Goal: Transaction & Acquisition: Purchase product/service

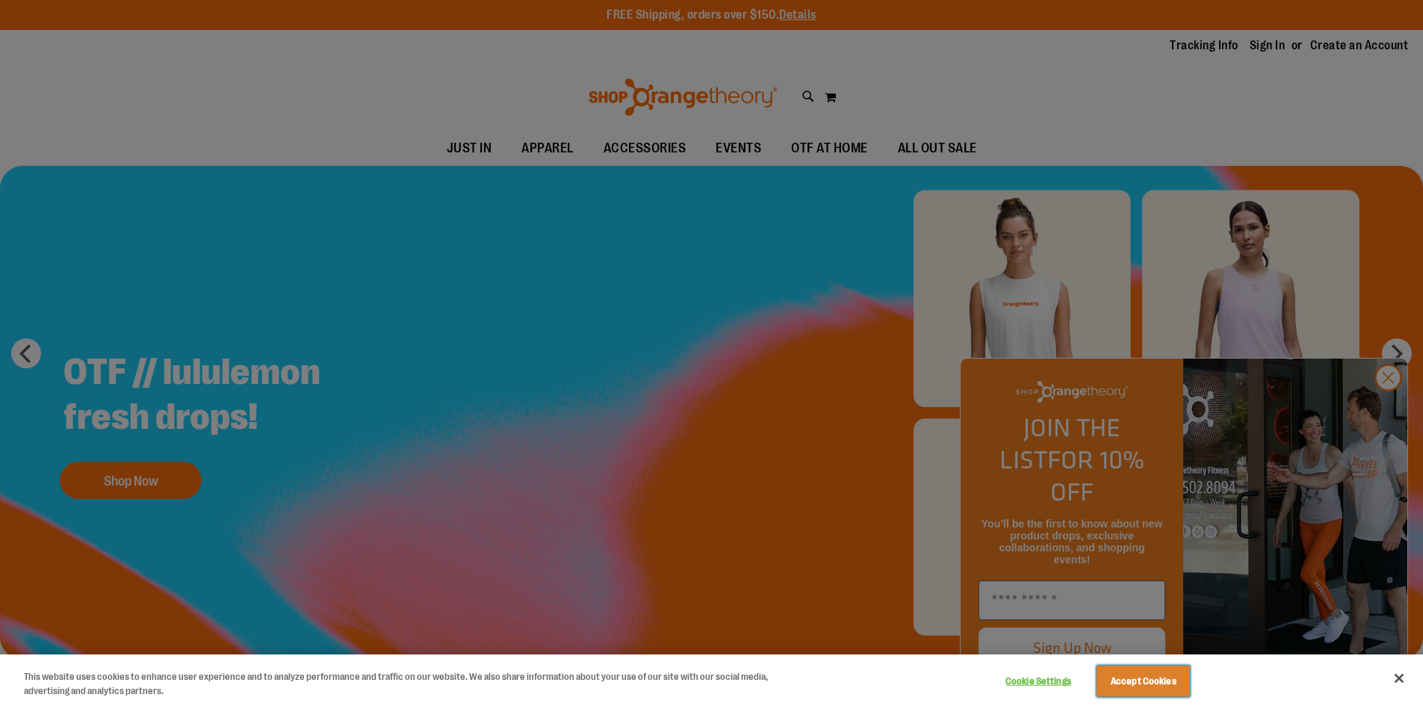
click at [1145, 684] on button "Accept Cookies" at bounding box center [1143, 681] width 93 height 31
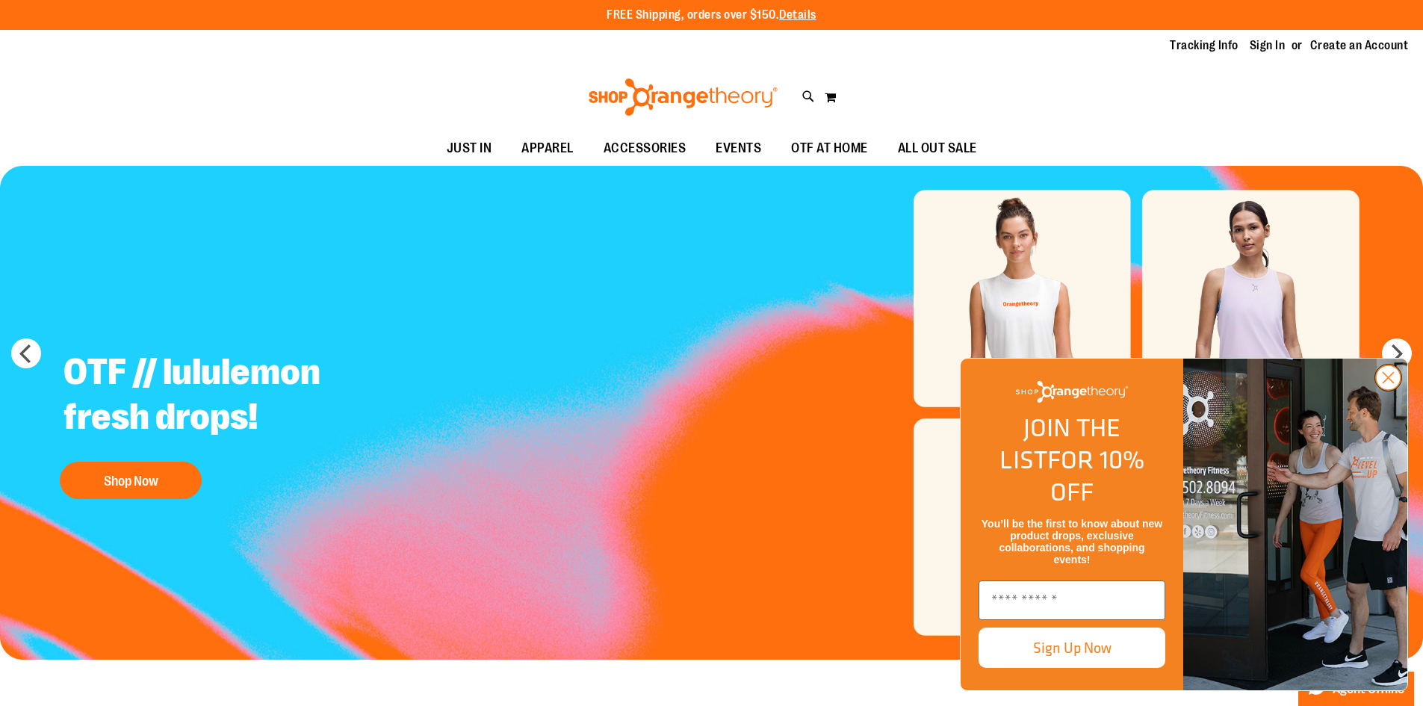
click at [1393, 390] on circle "Close dialog" at bounding box center [1388, 377] width 25 height 25
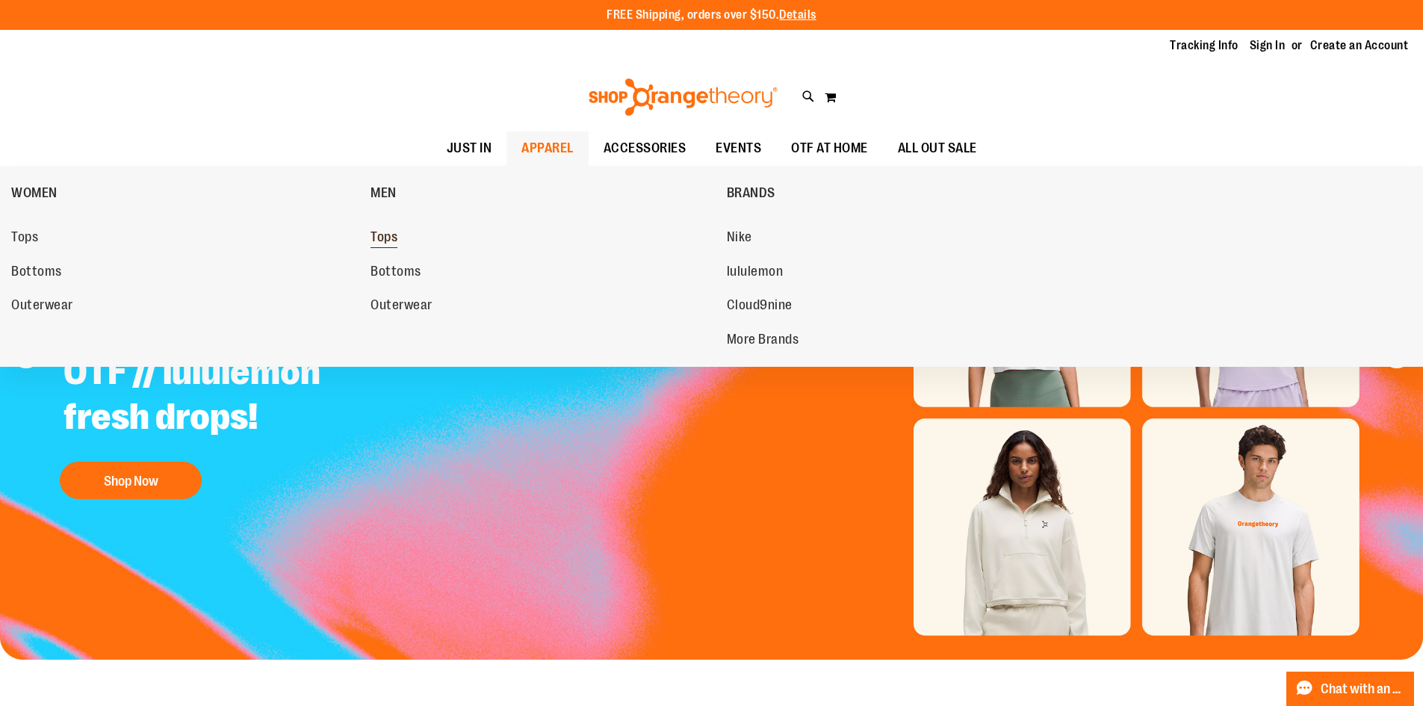
click at [406, 229] on link "Tops" at bounding box center [541, 237] width 341 height 27
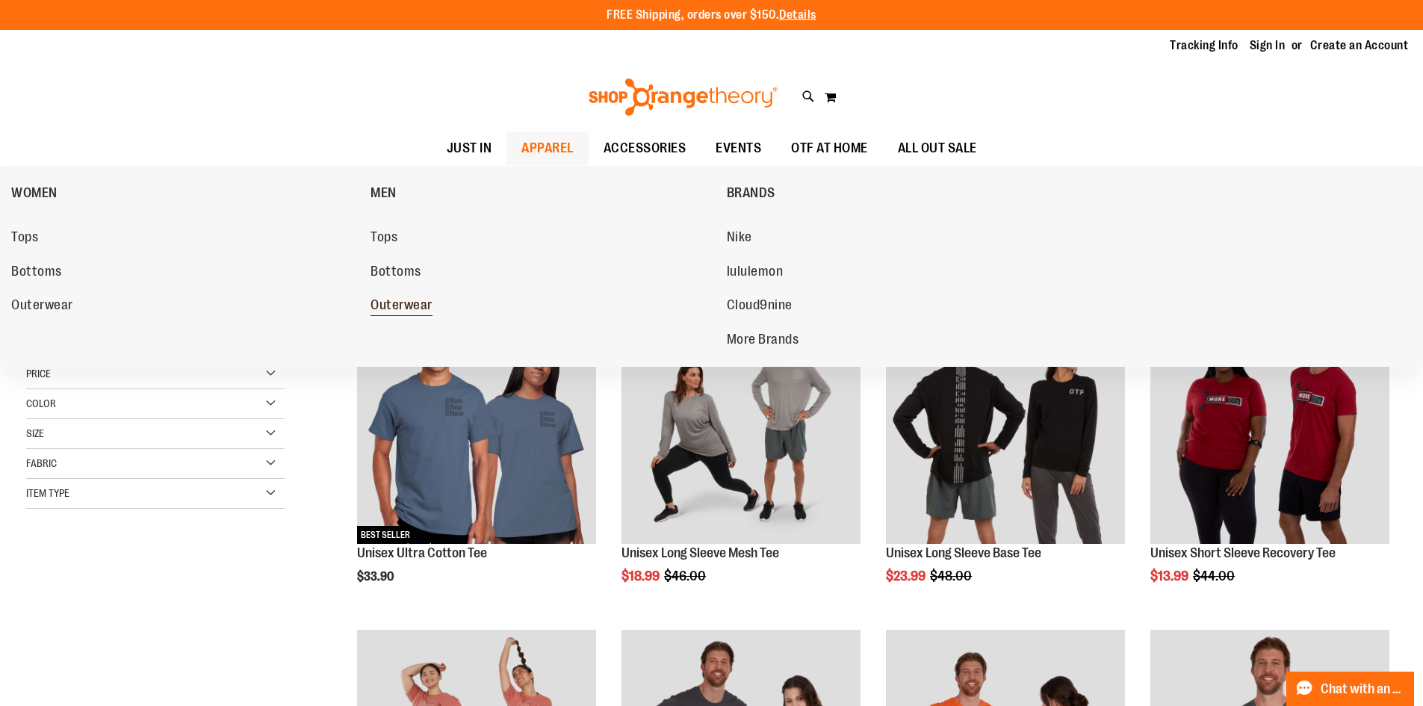
click at [403, 306] on span "Outerwear" at bounding box center [402, 306] width 62 height 19
click at [419, 310] on span "Outerwear" at bounding box center [402, 306] width 62 height 19
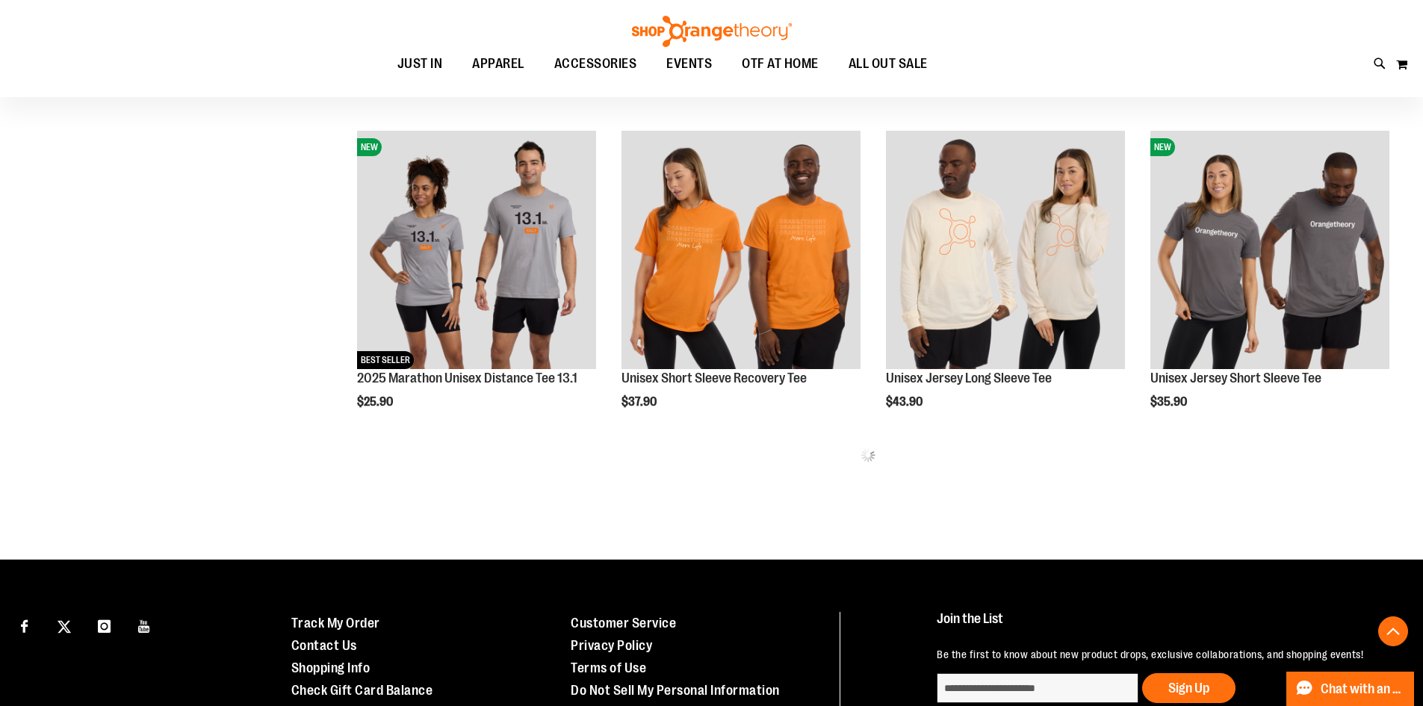
scroll to position [1792, 0]
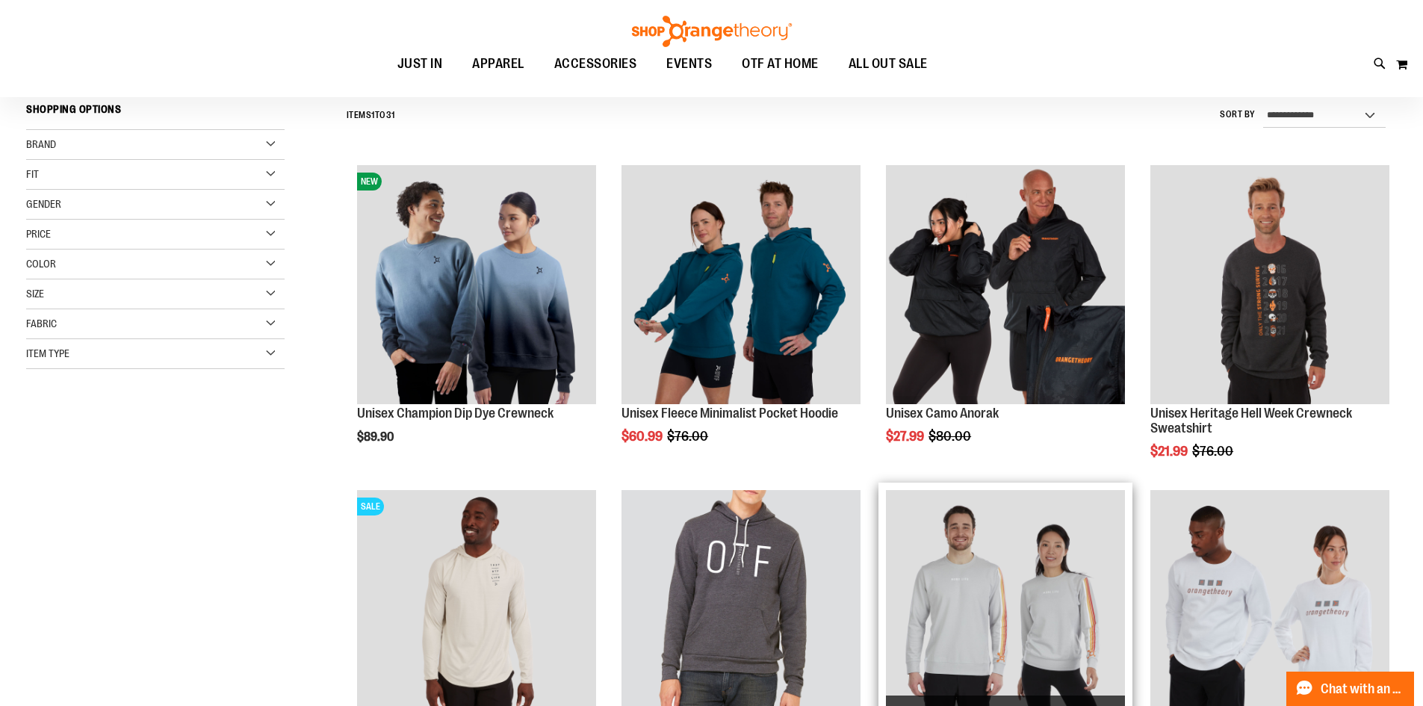
scroll to position [149, 0]
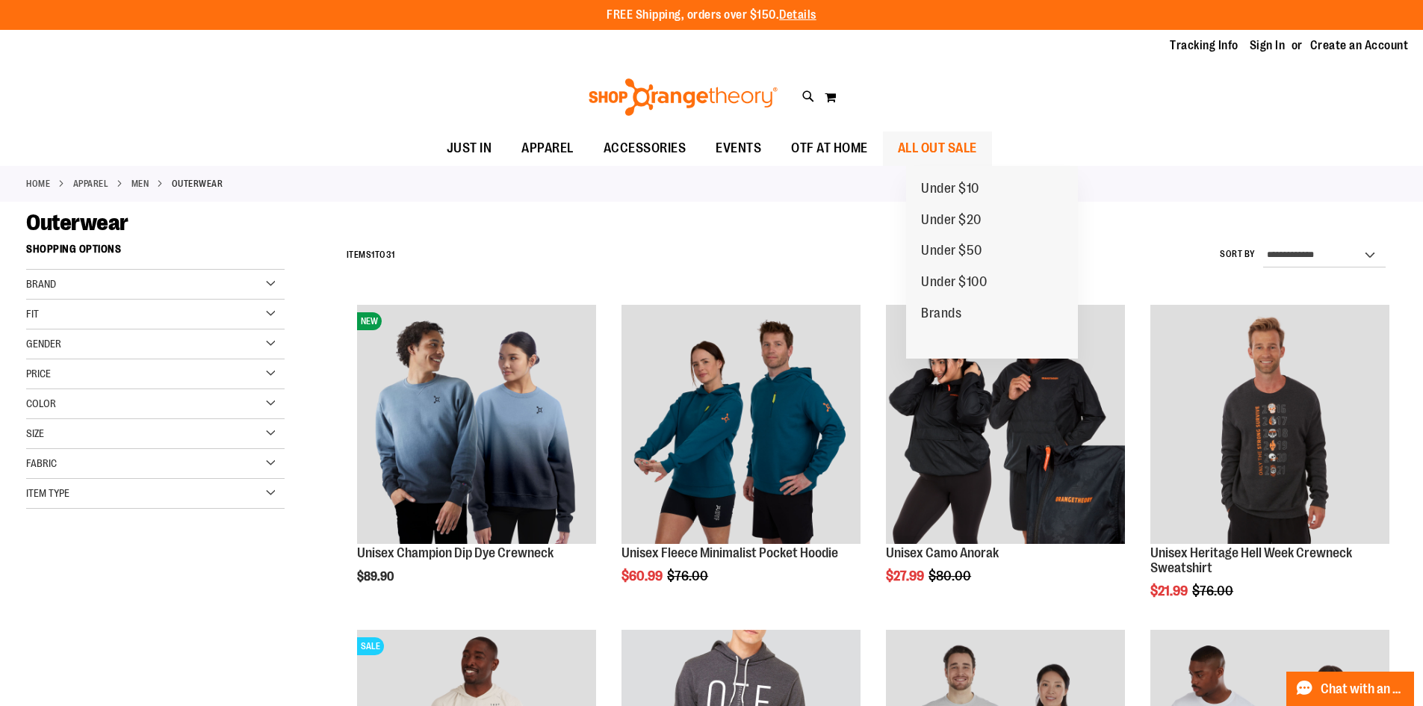
click at [977, 151] on span "ALL OUT SALE" at bounding box center [937, 149] width 79 height 34
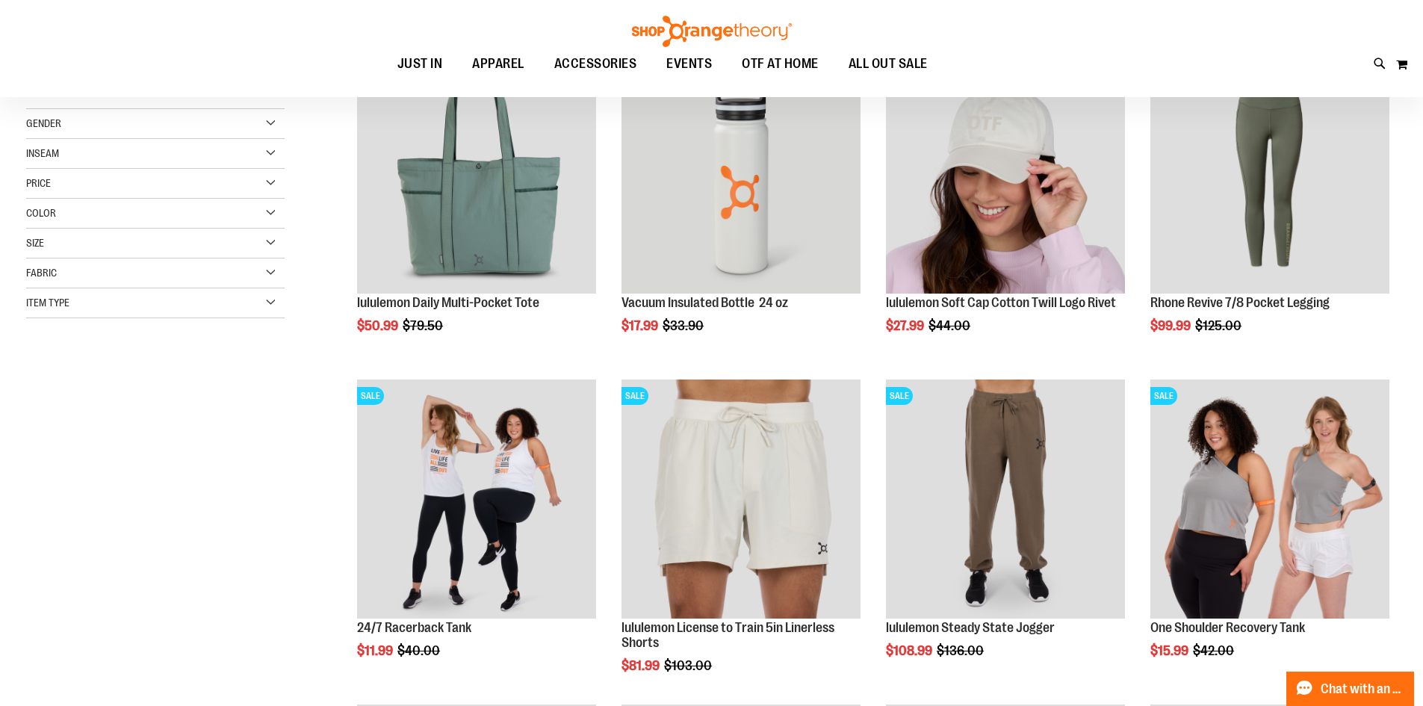
scroll to position [223, 0]
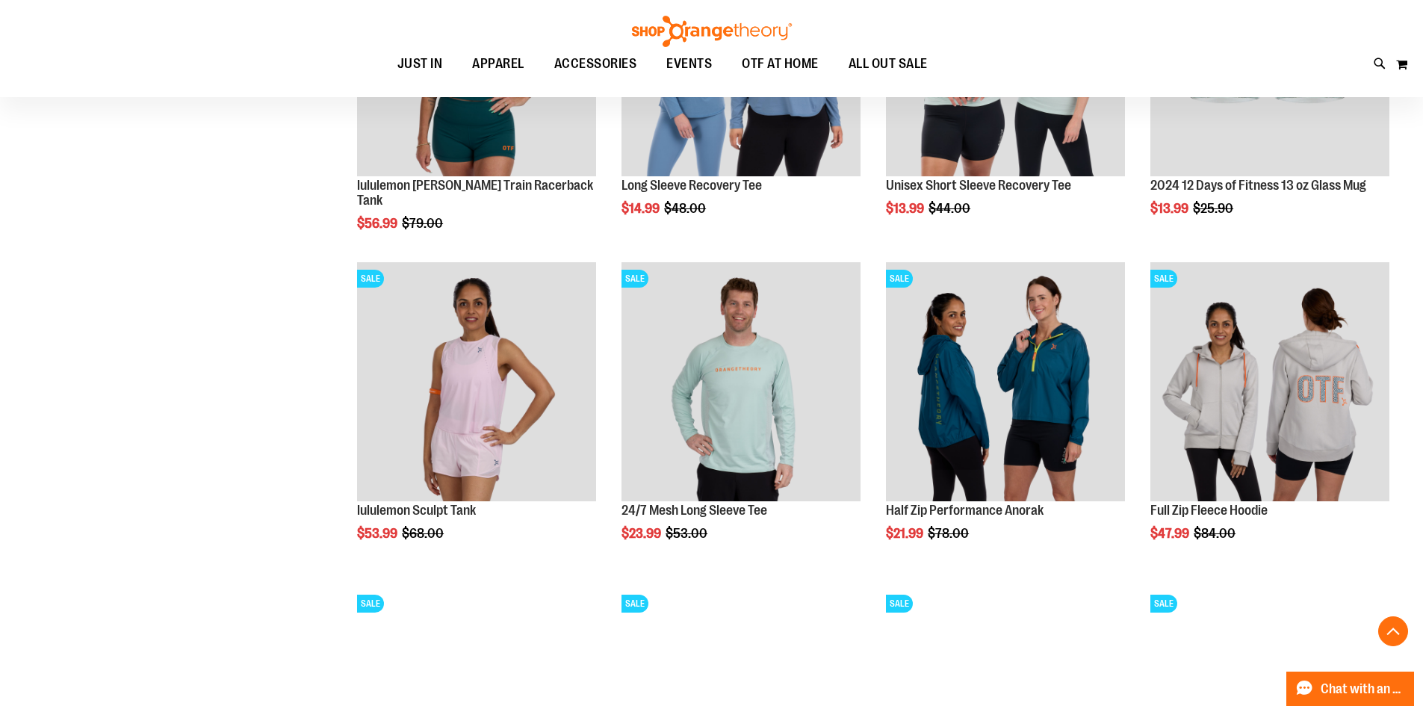
scroll to position [1344, 0]
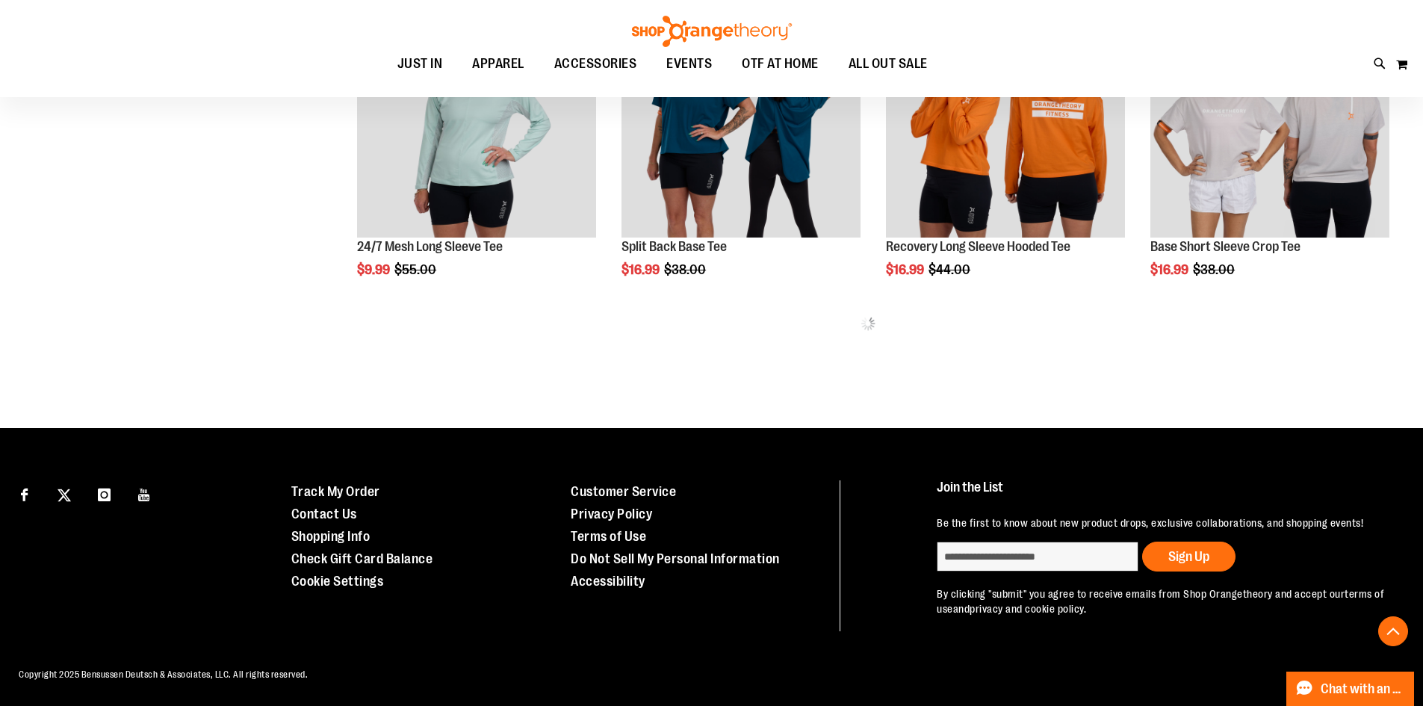
scroll to position [1945, 0]
